Goal: Information Seeking & Learning: Check status

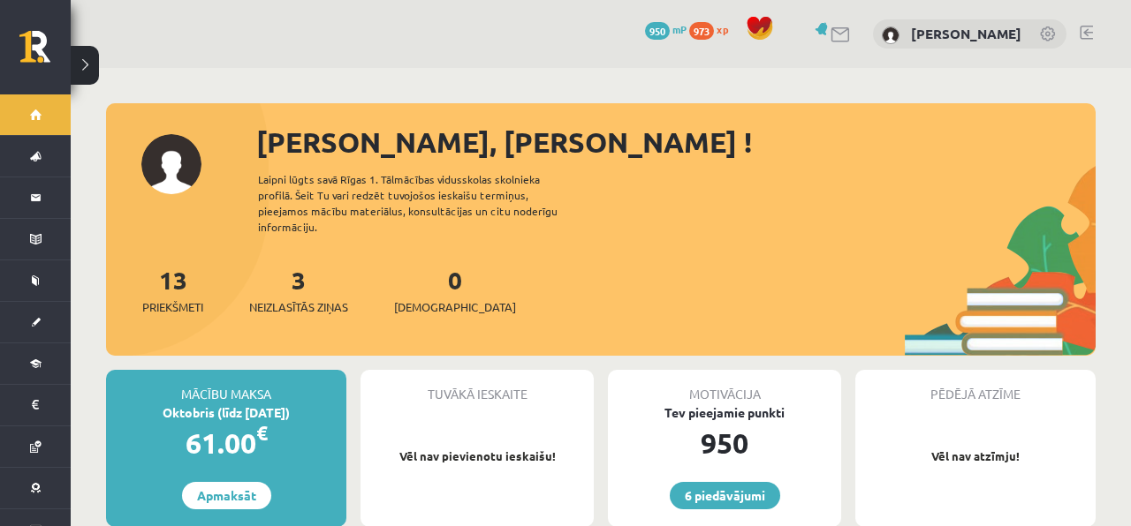
scroll to position [106, 0]
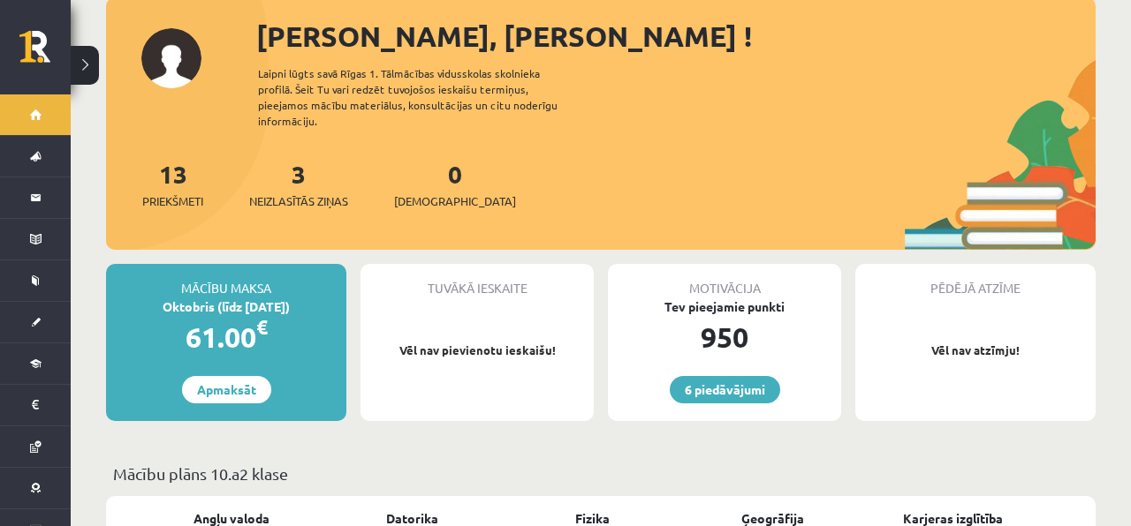
click at [322, 166] on div "3 Neizlasītās ziņas" at bounding box center [298, 182] width 99 height 55
click at [311, 163] on div "3 Neizlasītās ziņas" at bounding box center [298, 182] width 99 height 55
click at [305, 163] on link "3 Neizlasītās ziņas" at bounding box center [298, 184] width 99 height 52
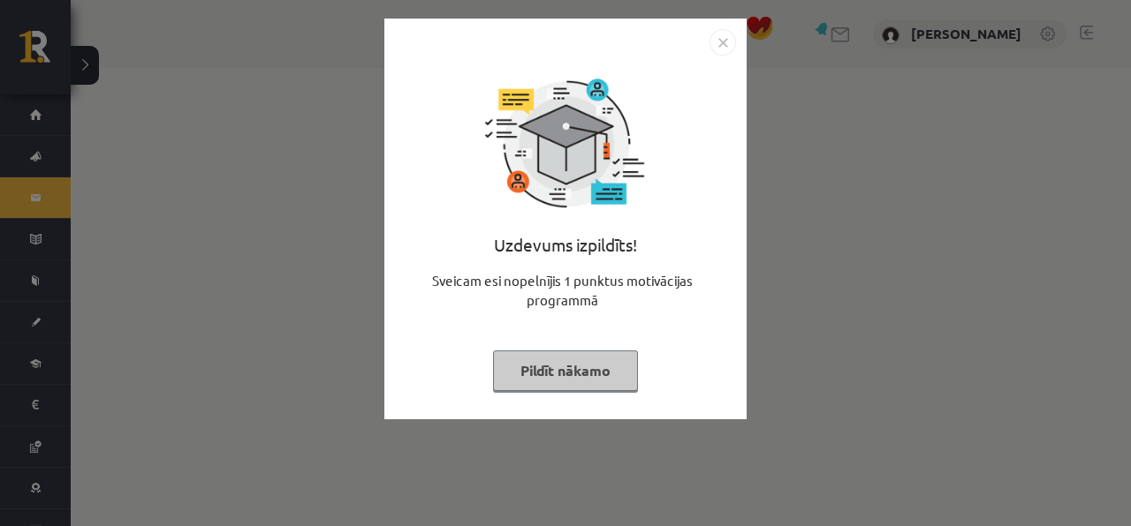
click at [524, 374] on button "Pildīt nākamo" at bounding box center [565, 371] width 145 height 41
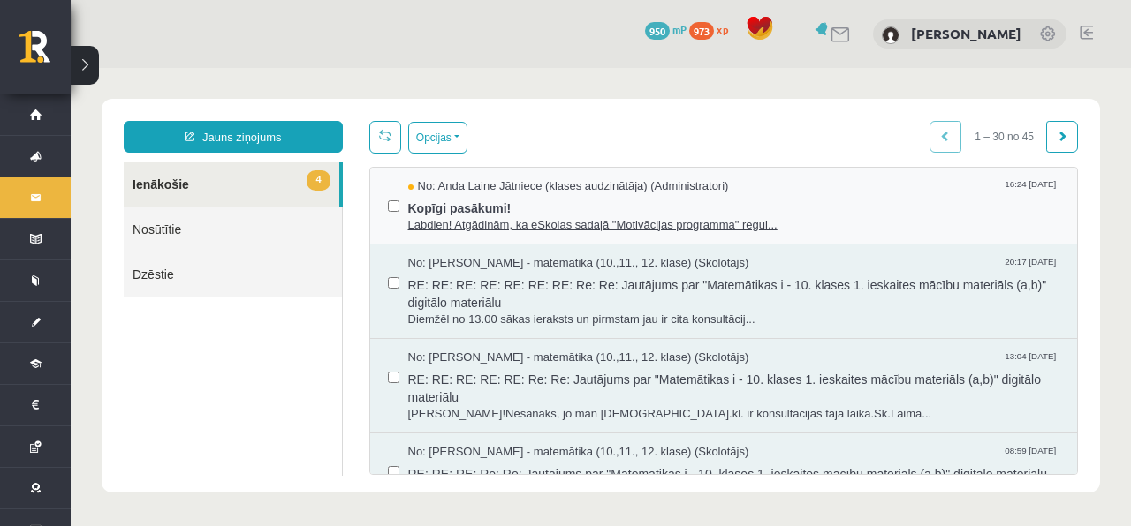
click at [585, 195] on span "Kopīgi pasākumi!" at bounding box center [734, 206] width 652 height 22
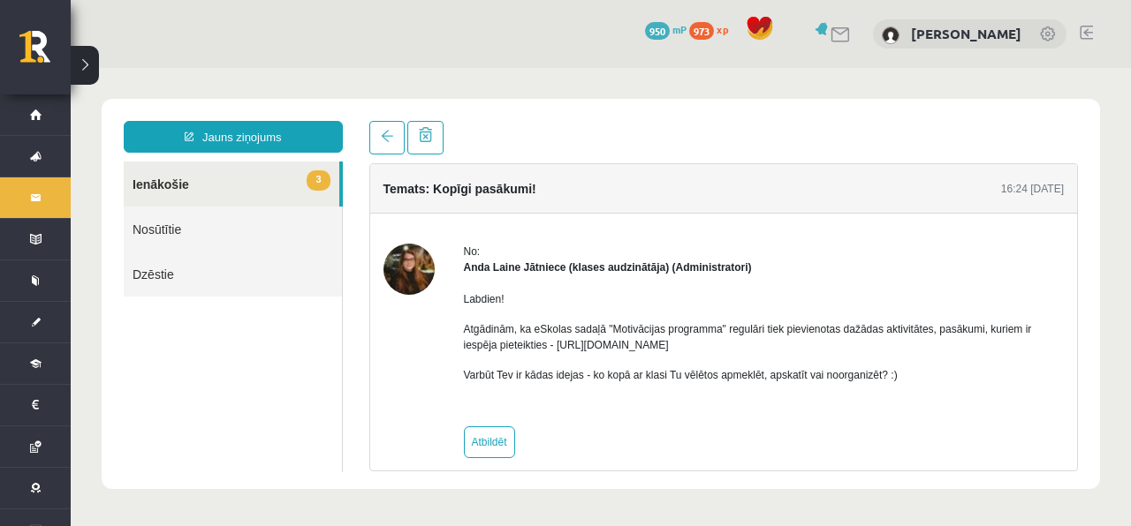
click at [311, 180] on span "3" at bounding box center [317, 180] width 23 height 20
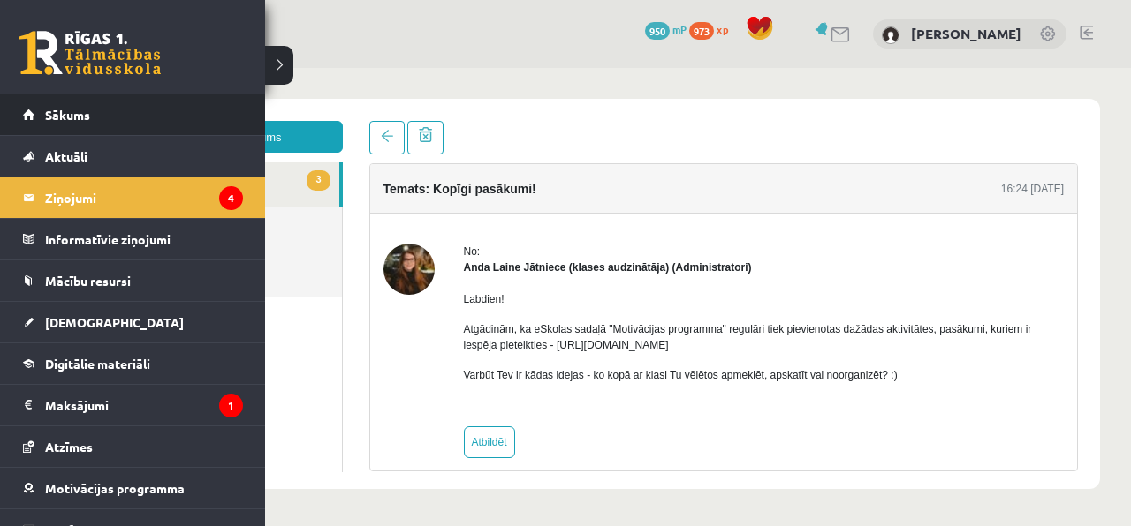
click at [3, 97] on li "Sākums" at bounding box center [132, 116] width 265 height 42
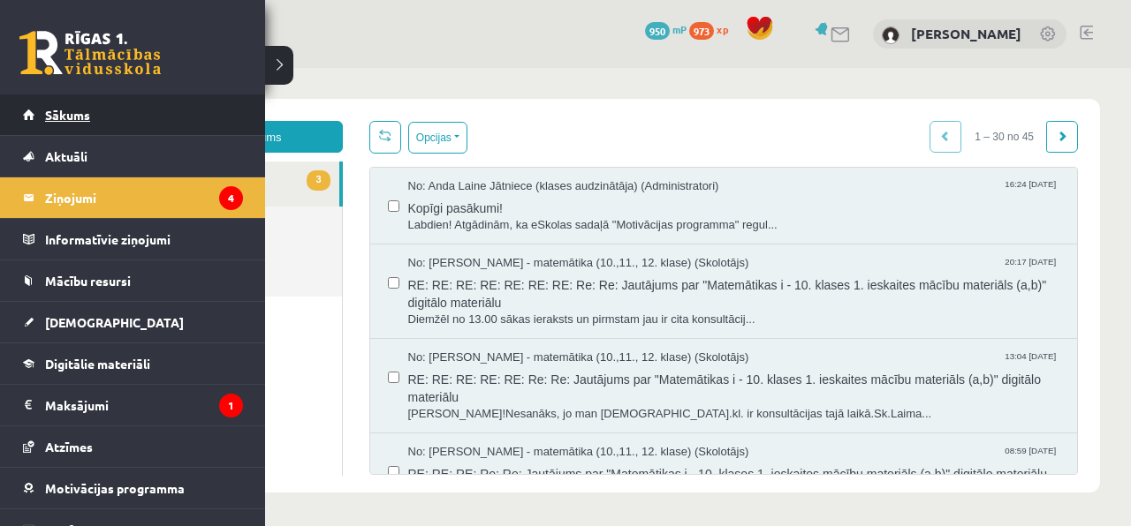
click at [35, 106] on link "Sākums" at bounding box center [133, 115] width 220 height 41
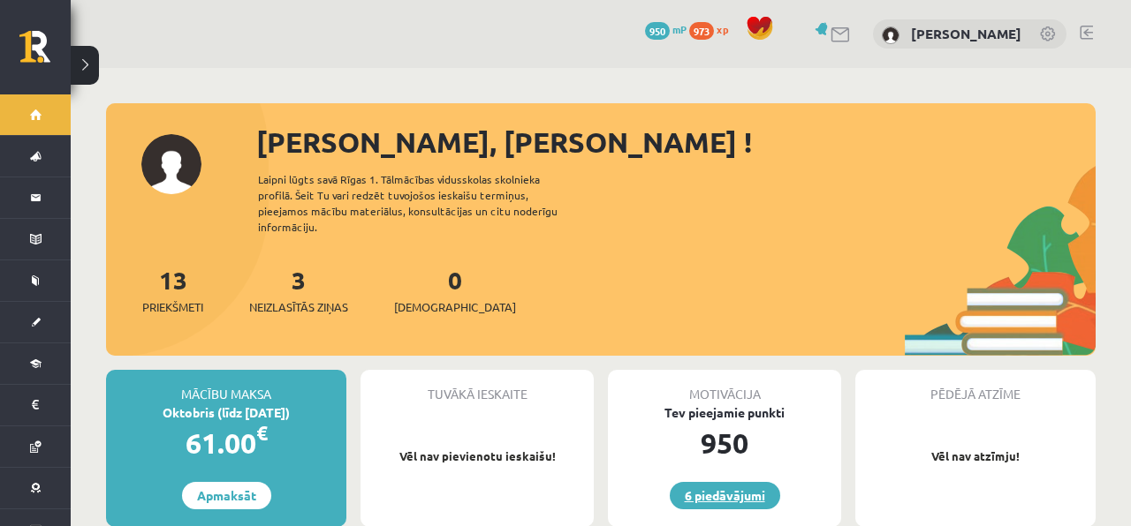
click at [726, 482] on link "6 piedāvājumi" at bounding box center [725, 495] width 110 height 27
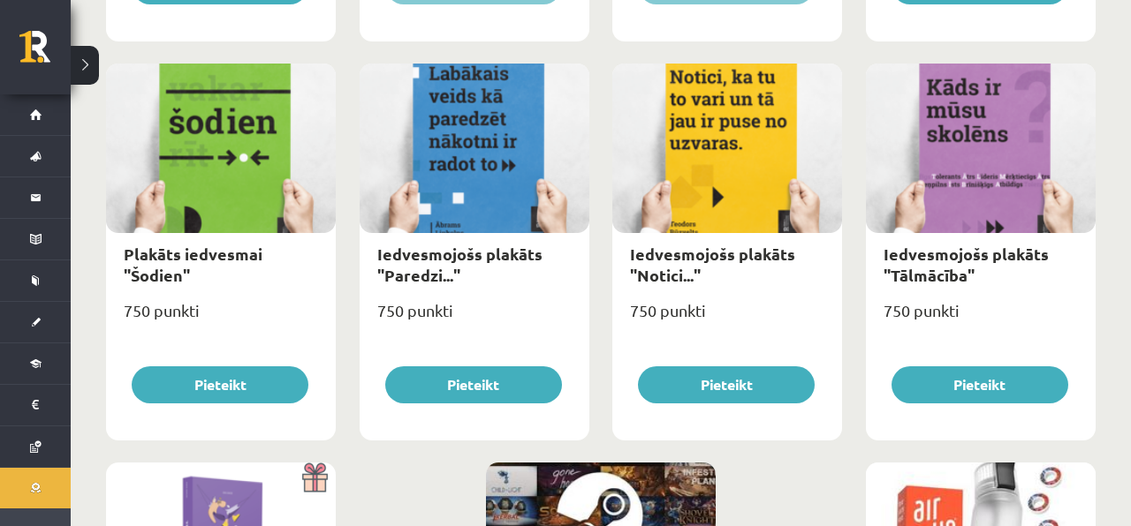
scroll to position [2187, 0]
